Goal: Task Accomplishment & Management: Use online tool/utility

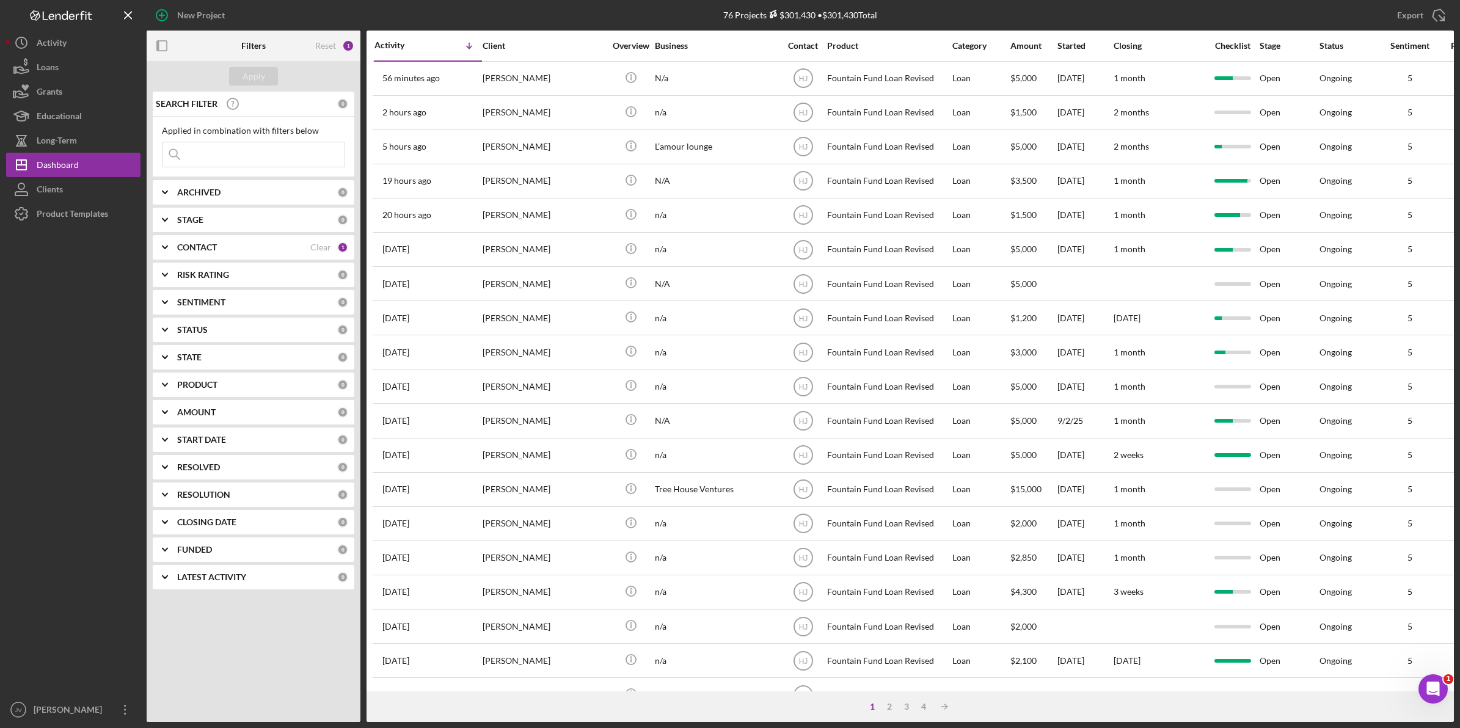
click at [199, 236] on div "CONTACT Clear 1" at bounding box center [262, 247] width 171 height 24
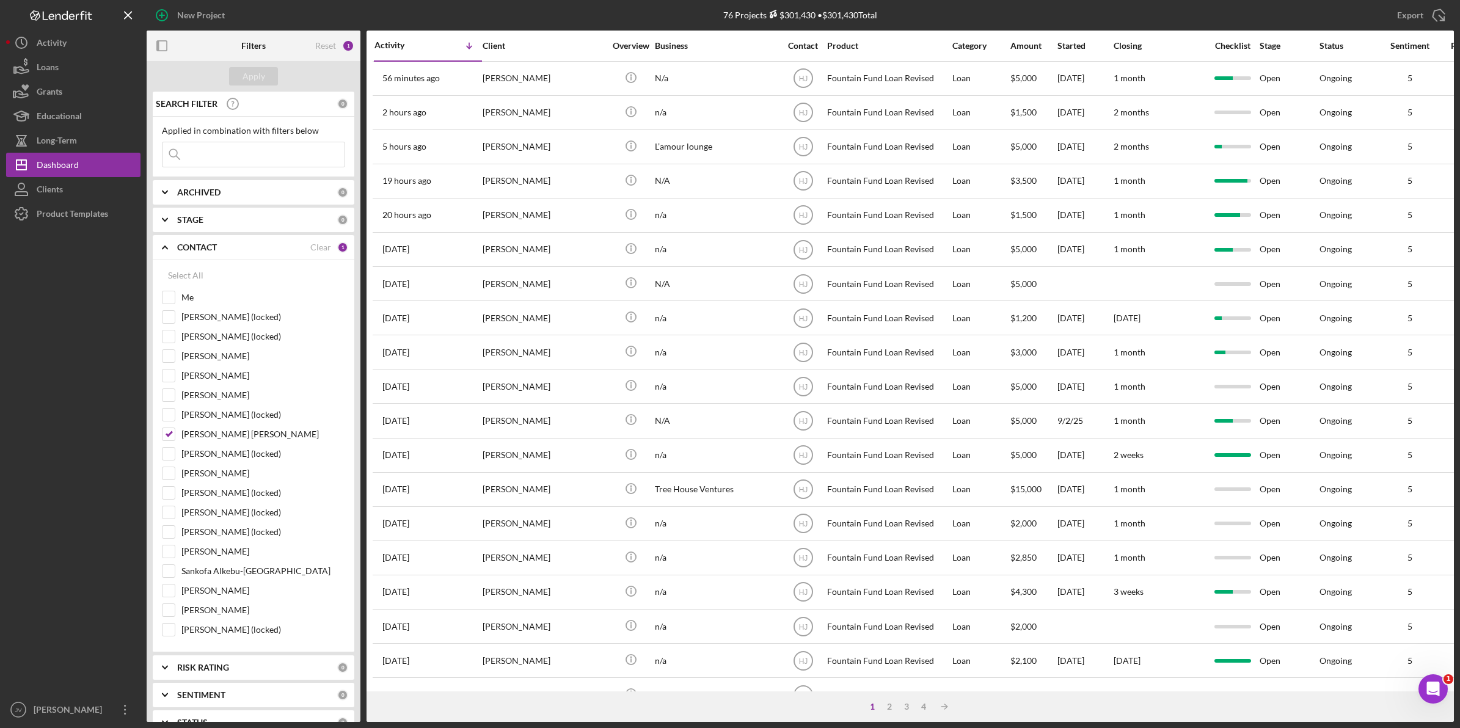
click at [203, 158] on input at bounding box center [254, 154] width 182 height 24
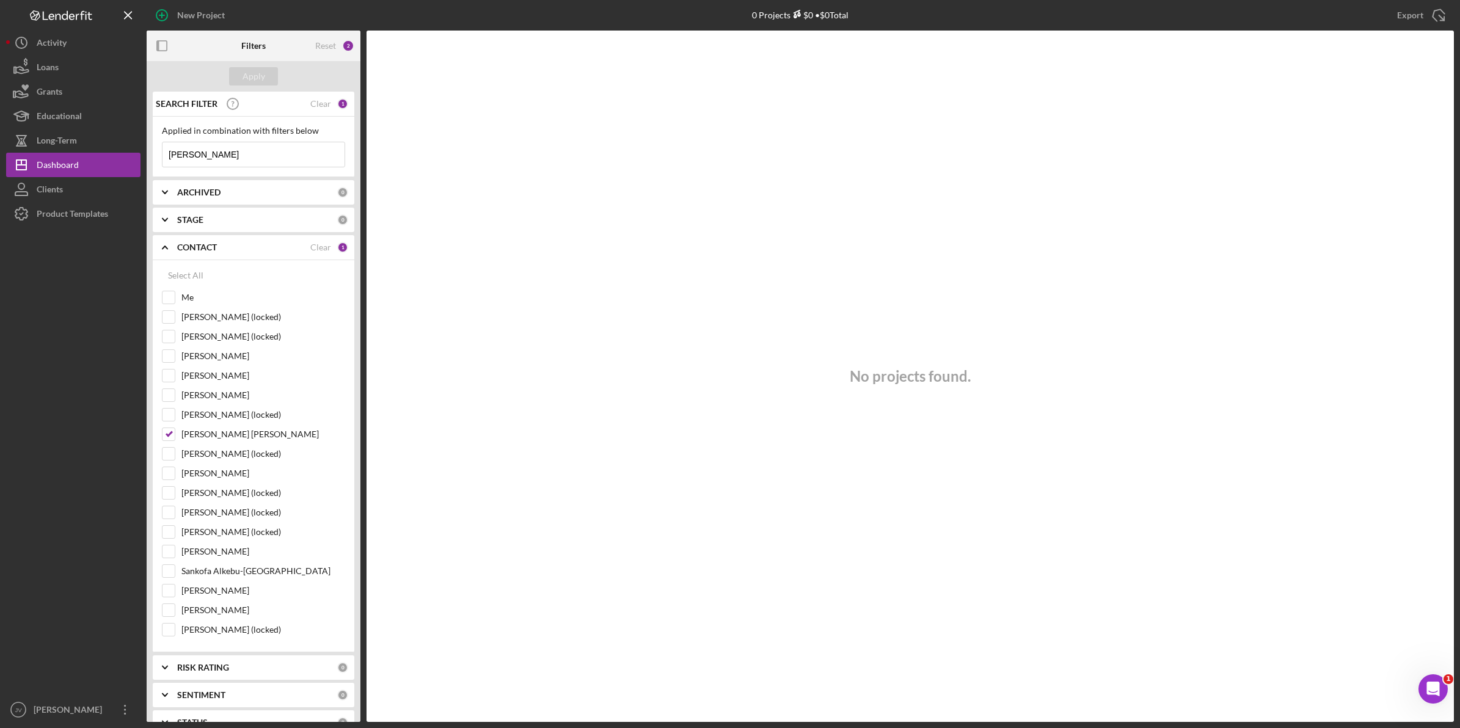
drag, startPoint x: 196, startPoint y: 148, endPoint x: 145, endPoint y: 148, distance: 50.7
click at [145, 148] on div "New Project 0 Projects $0 • $0 Total Export Icon/Export Filters Reset 2 Apply S…" at bounding box center [730, 361] width 1448 height 722
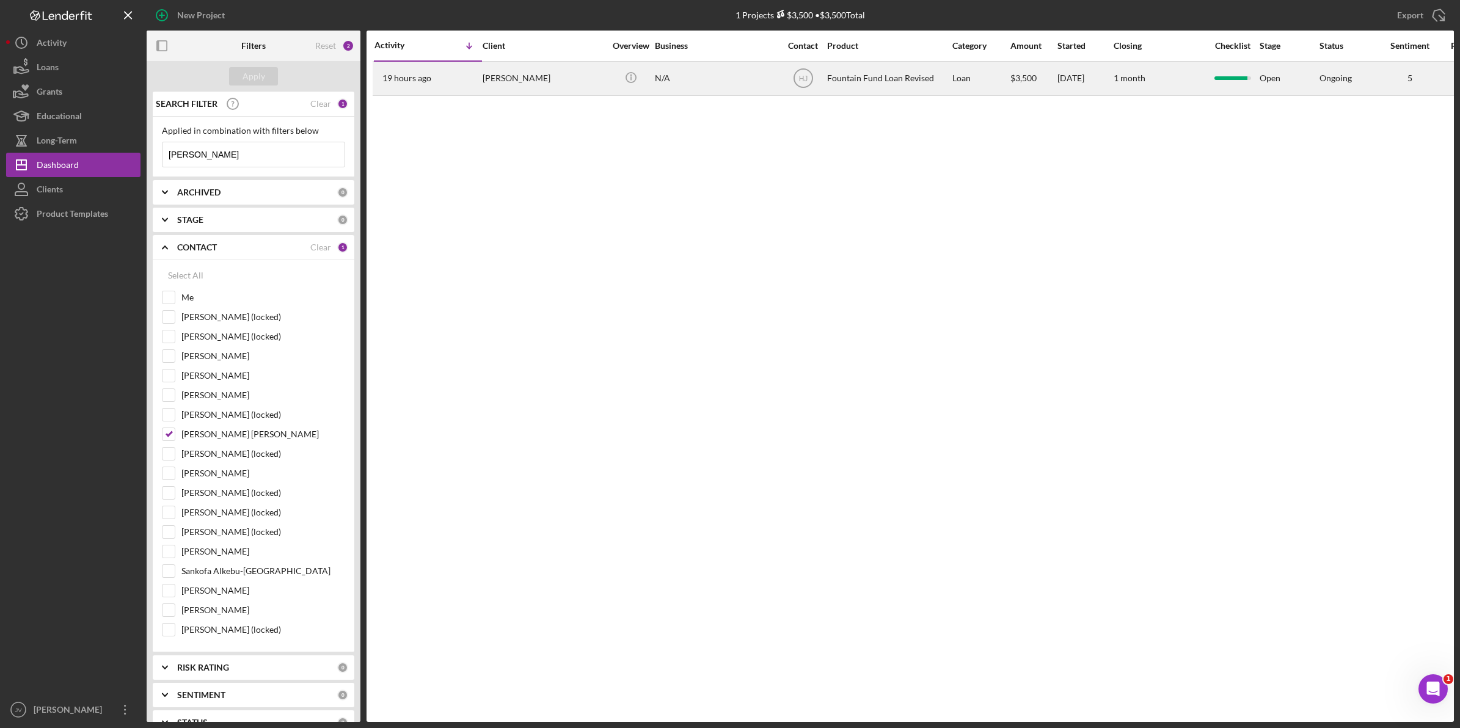
type input "darrell"
click at [519, 86] on div "[PERSON_NAME]" at bounding box center [544, 78] width 122 height 32
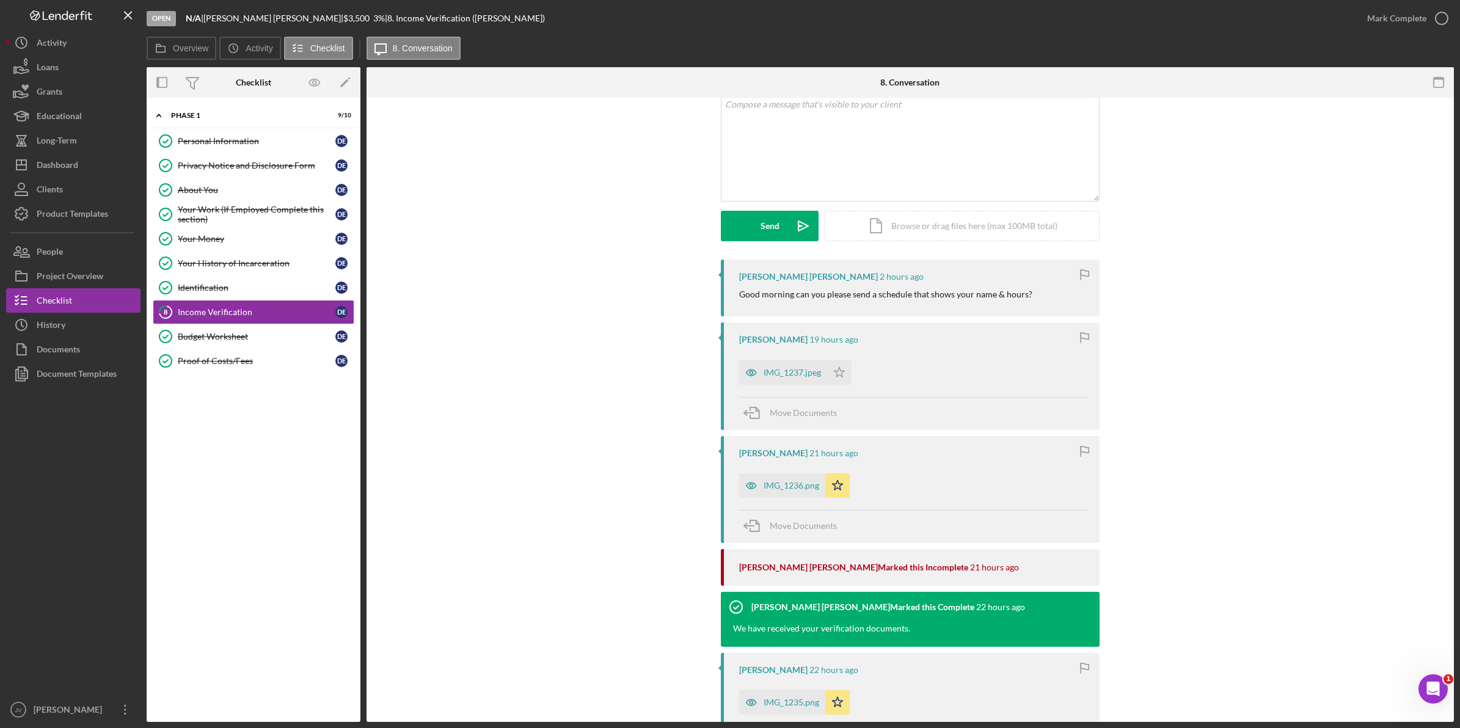
scroll to position [229, 0]
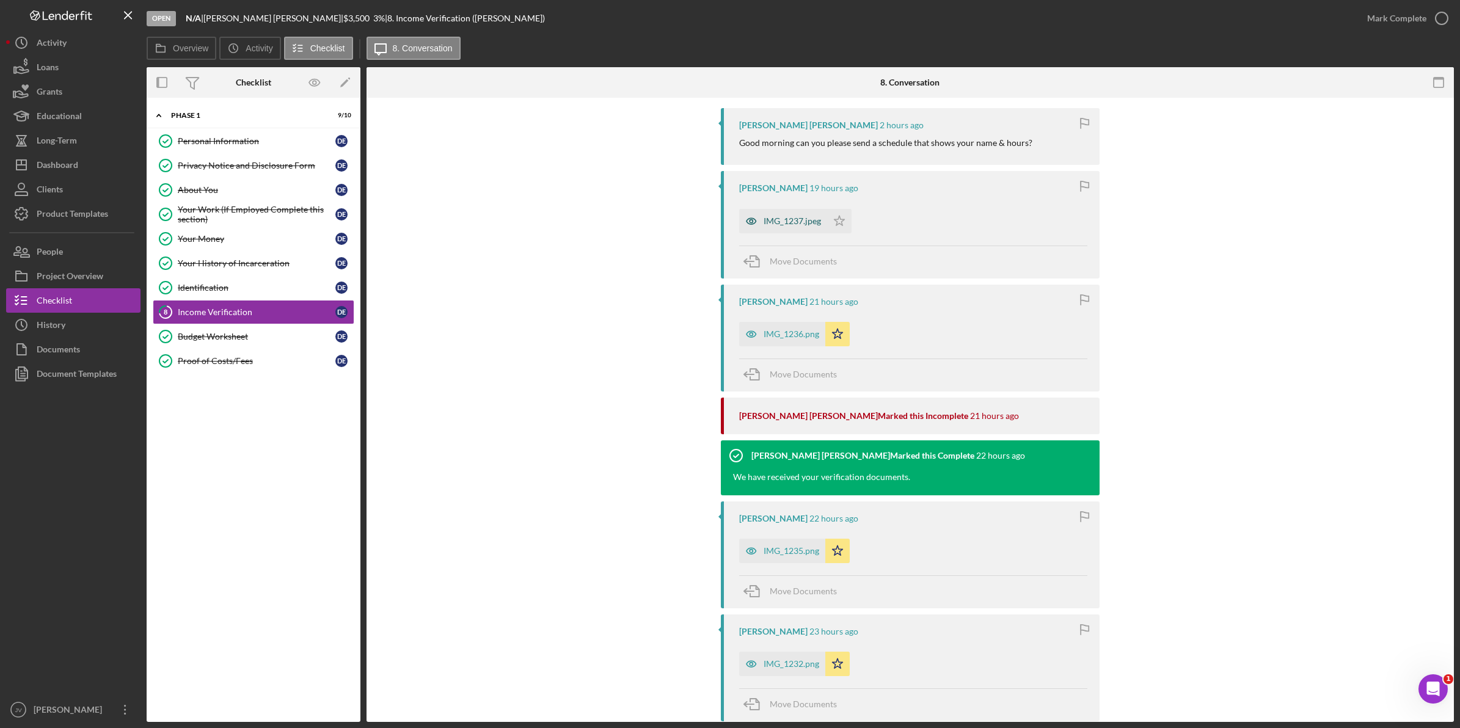
click at [783, 230] on div "IMG_1237.jpeg" at bounding box center [783, 221] width 88 height 24
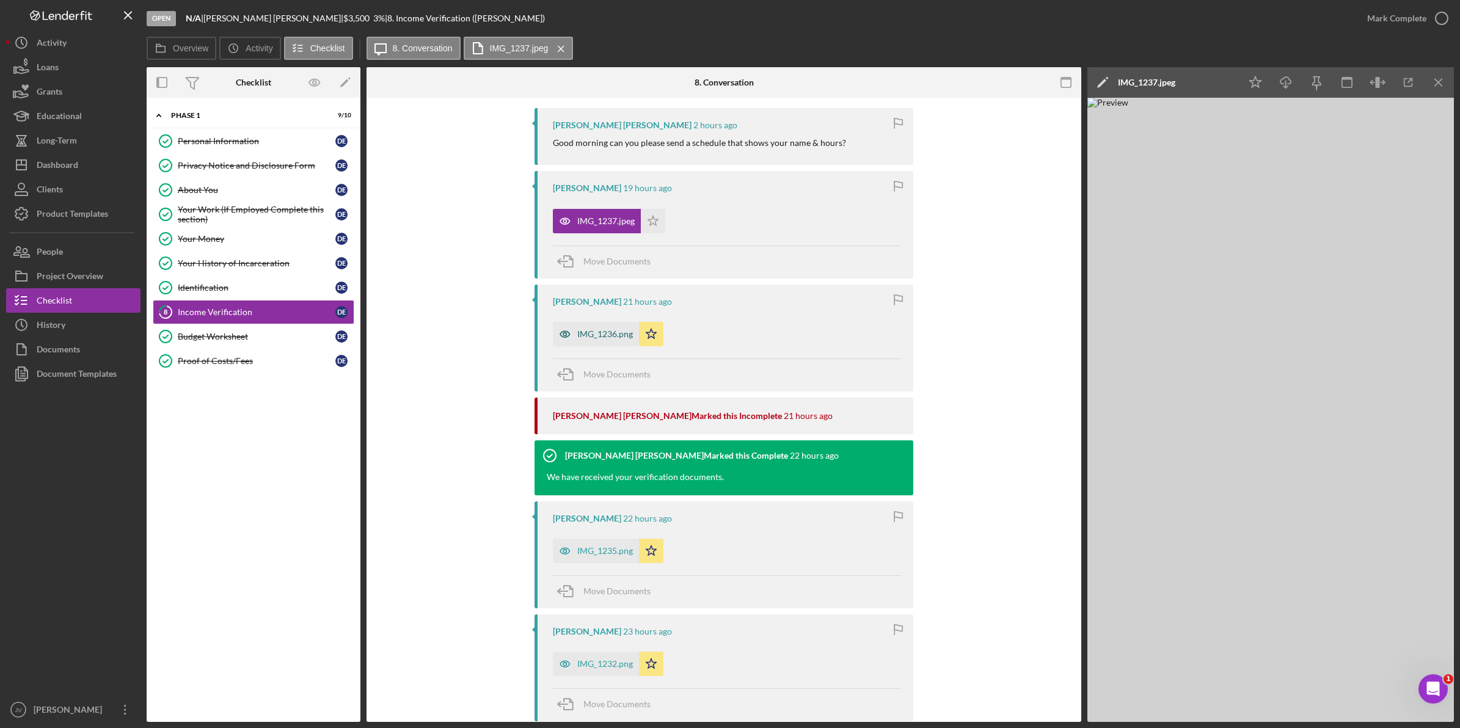
click at [582, 337] on div "IMG_1236.png" at bounding box center [605, 334] width 56 height 10
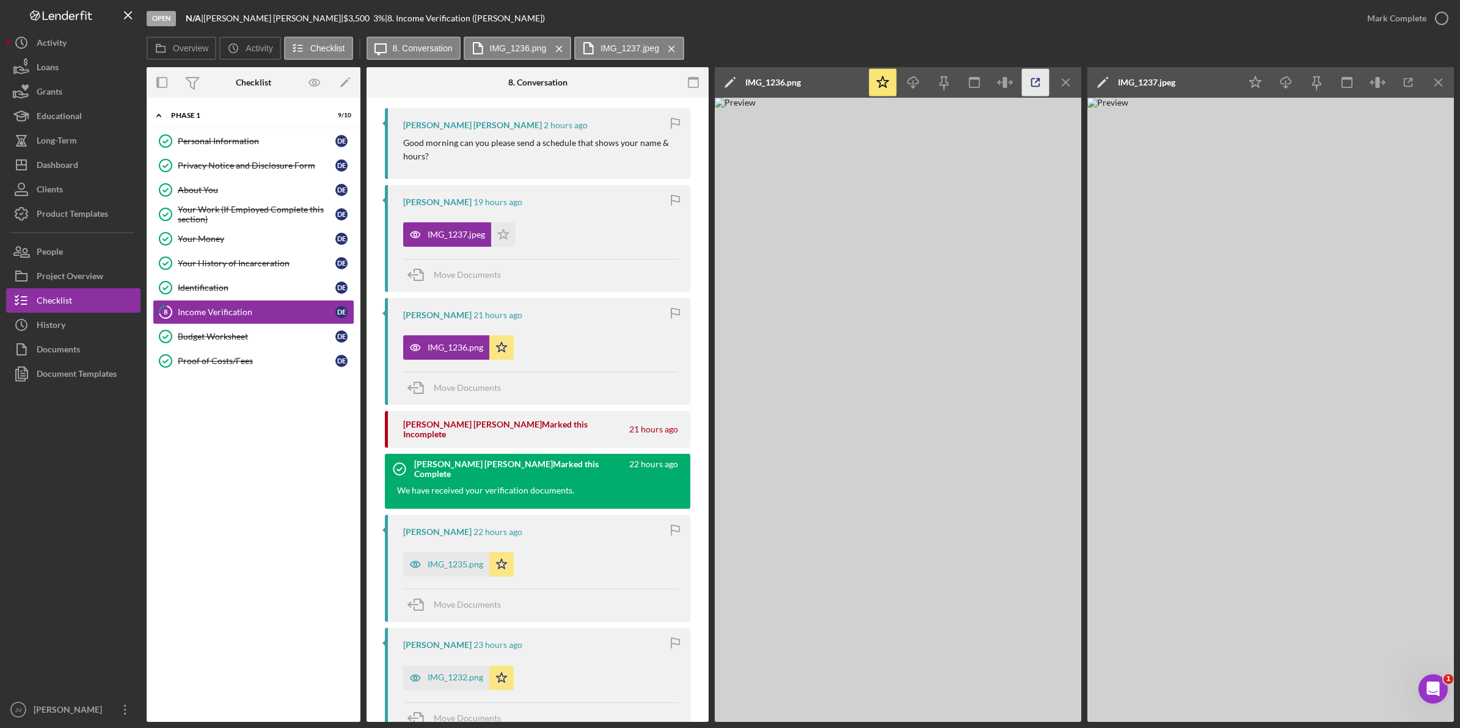
click at [1027, 89] on icon "button" at bounding box center [1035, 82] width 27 height 27
click at [1410, 78] on icon "button" at bounding box center [1408, 82] width 27 height 27
click at [276, 340] on div "Budget Worksheet" at bounding box center [257, 337] width 158 height 10
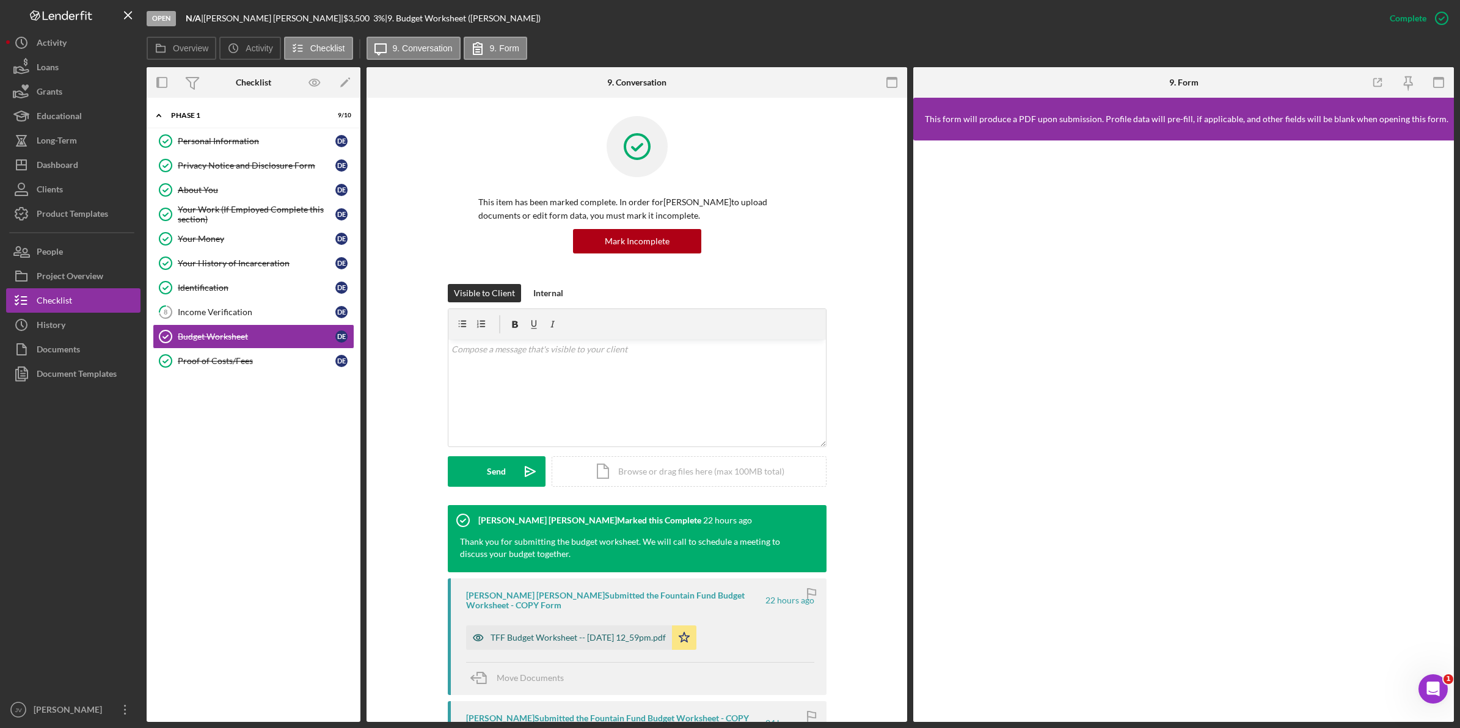
click at [560, 645] on div "TFF Budget Worksheet -- 2025-09-09 12_59pm.pdf" at bounding box center [569, 638] width 206 height 24
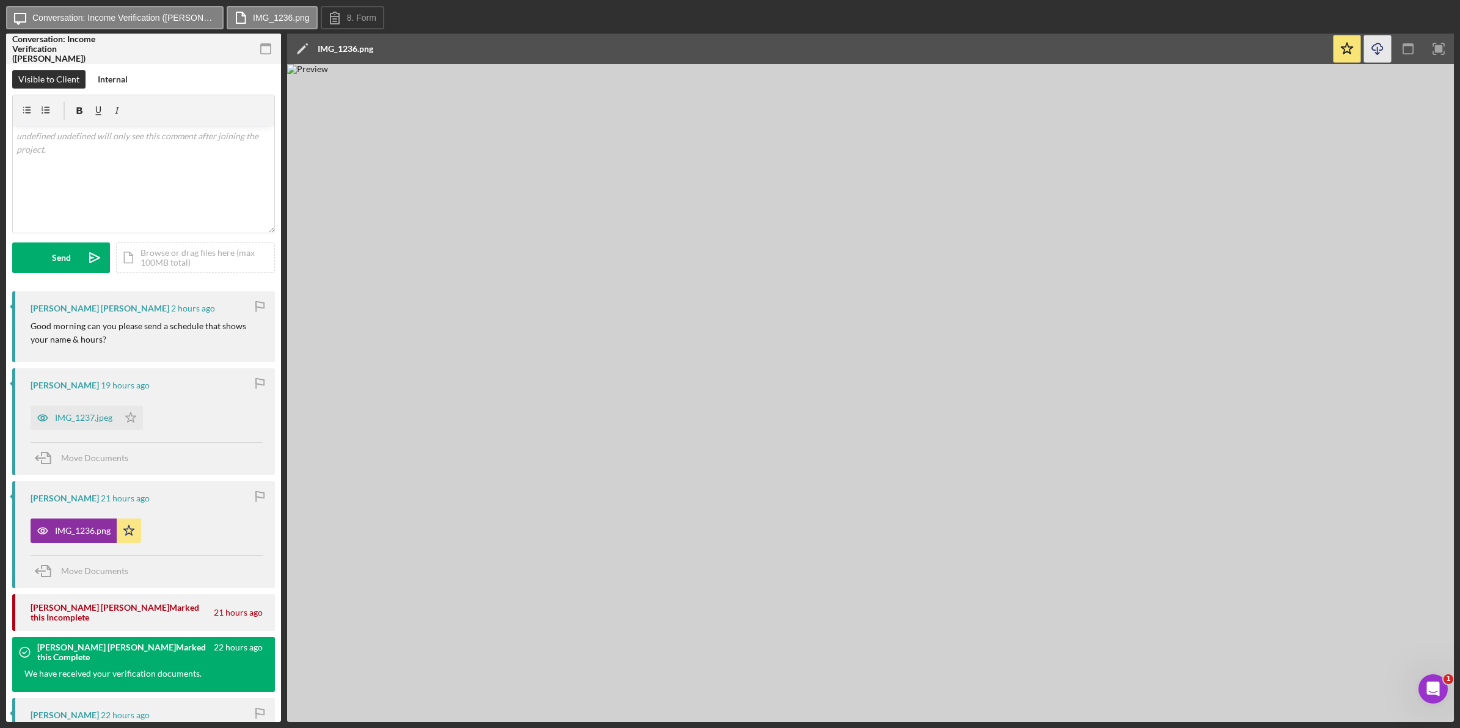
click at [1378, 49] on line "button" at bounding box center [1378, 50] width 0 height 7
